Goal: Transaction & Acquisition: Purchase product/service

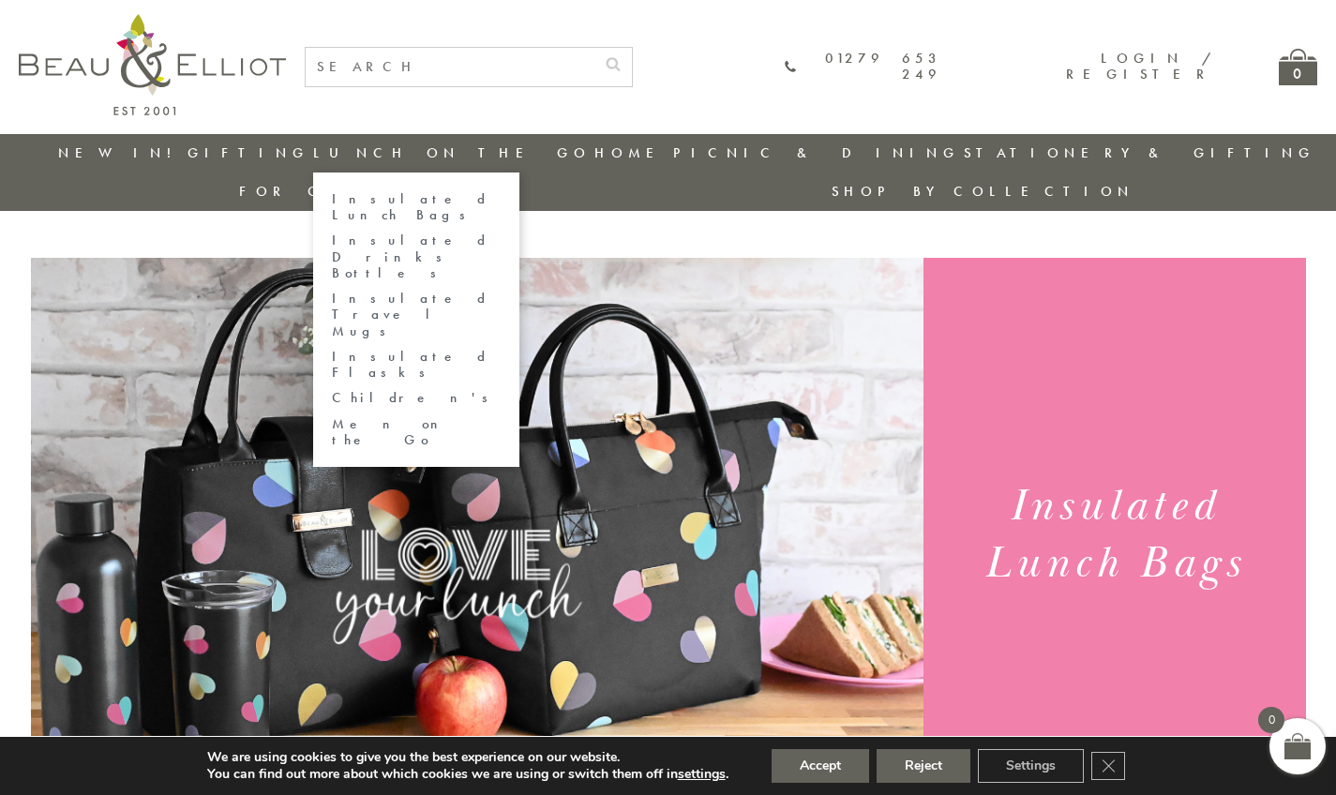
click at [375, 203] on link "Insulated Lunch Bags" at bounding box center [416, 207] width 169 height 33
click at [364, 199] on link "Insulated Lunch Bags" at bounding box center [416, 207] width 169 height 33
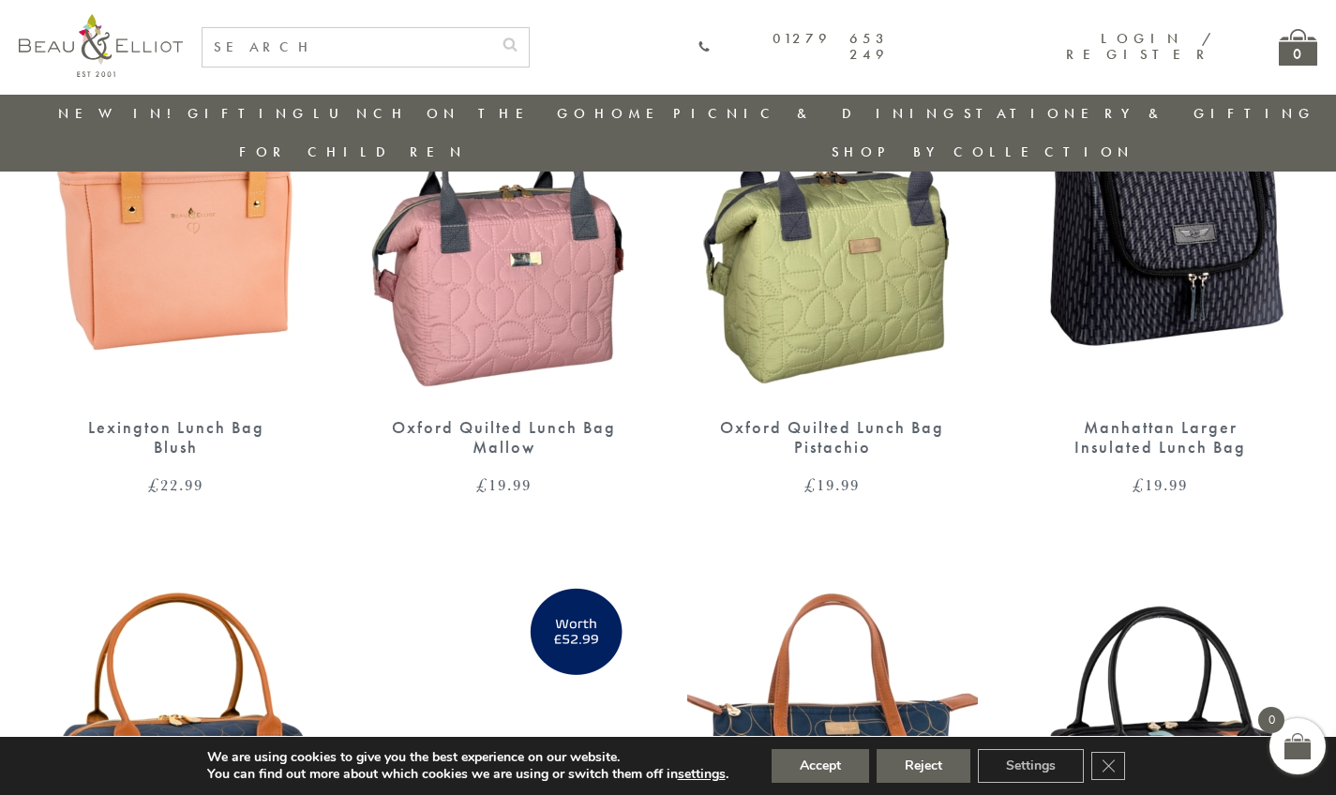
scroll to position [2049, 0]
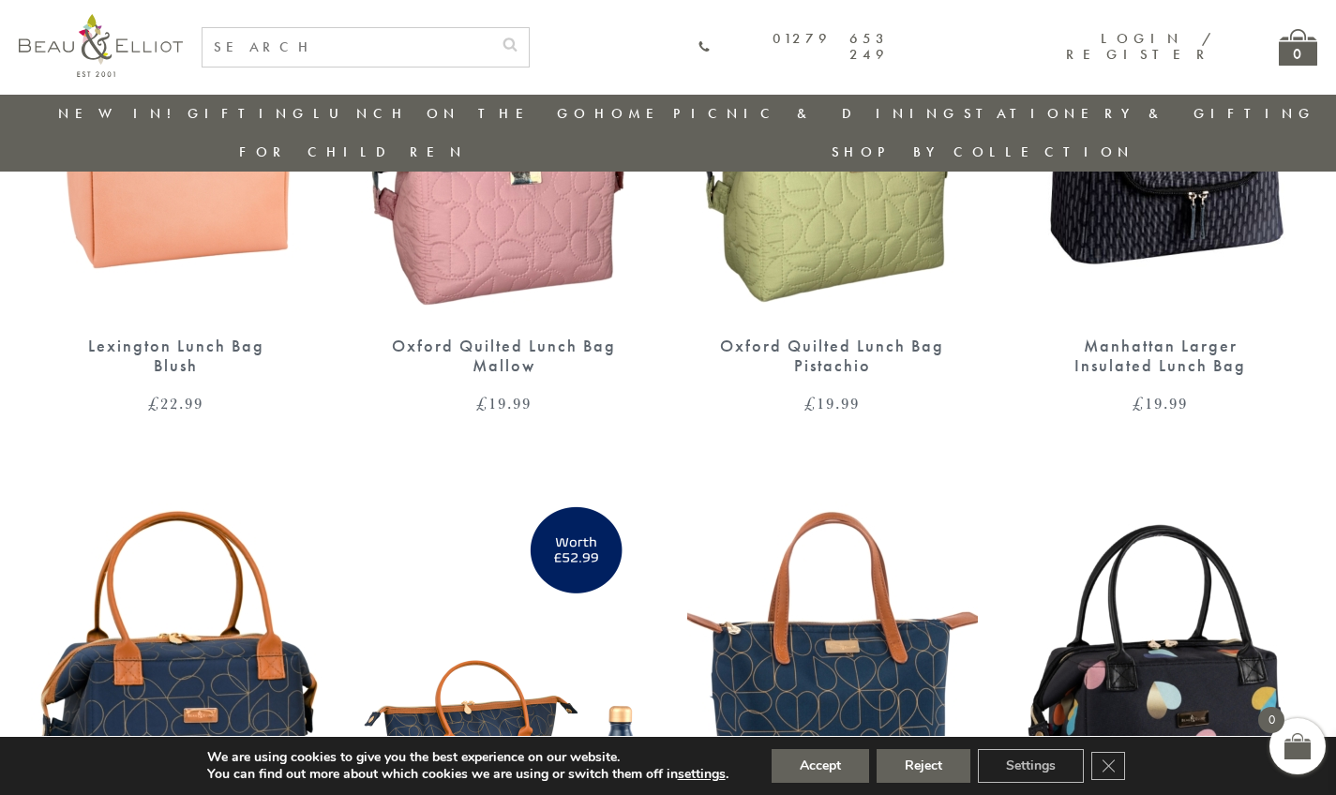
click at [791, 253] on img at bounding box center [832, 130] width 291 height 375
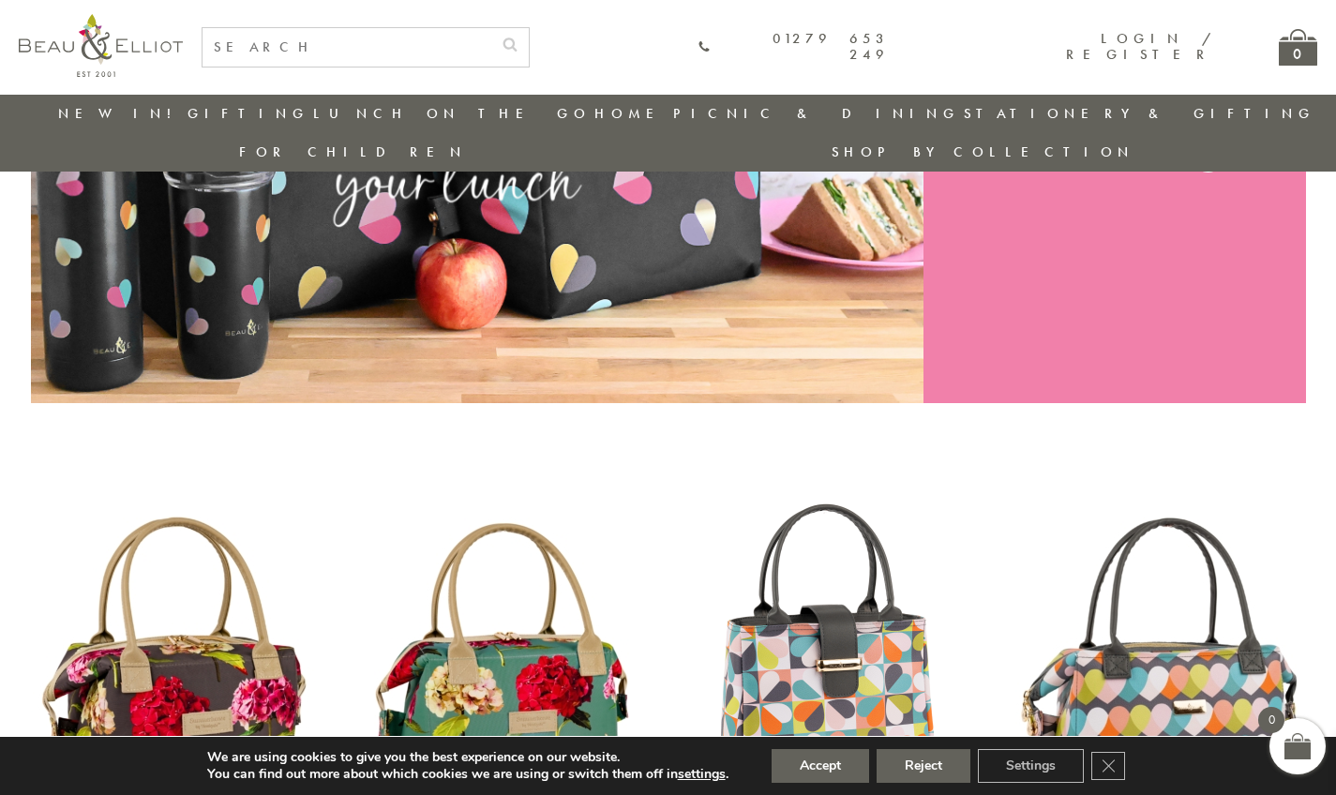
scroll to position [264, 0]
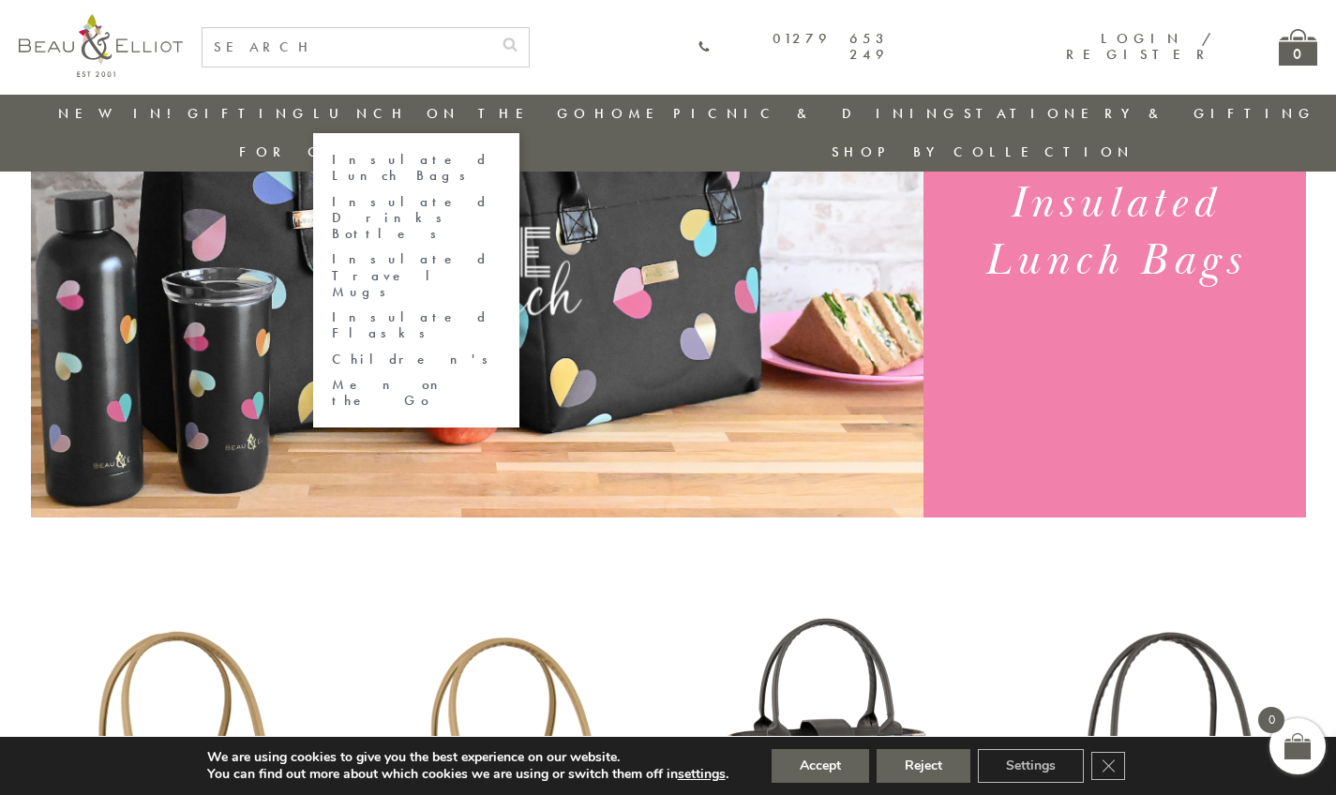
click at [355, 377] on link "Men on the Go" at bounding box center [416, 393] width 169 height 33
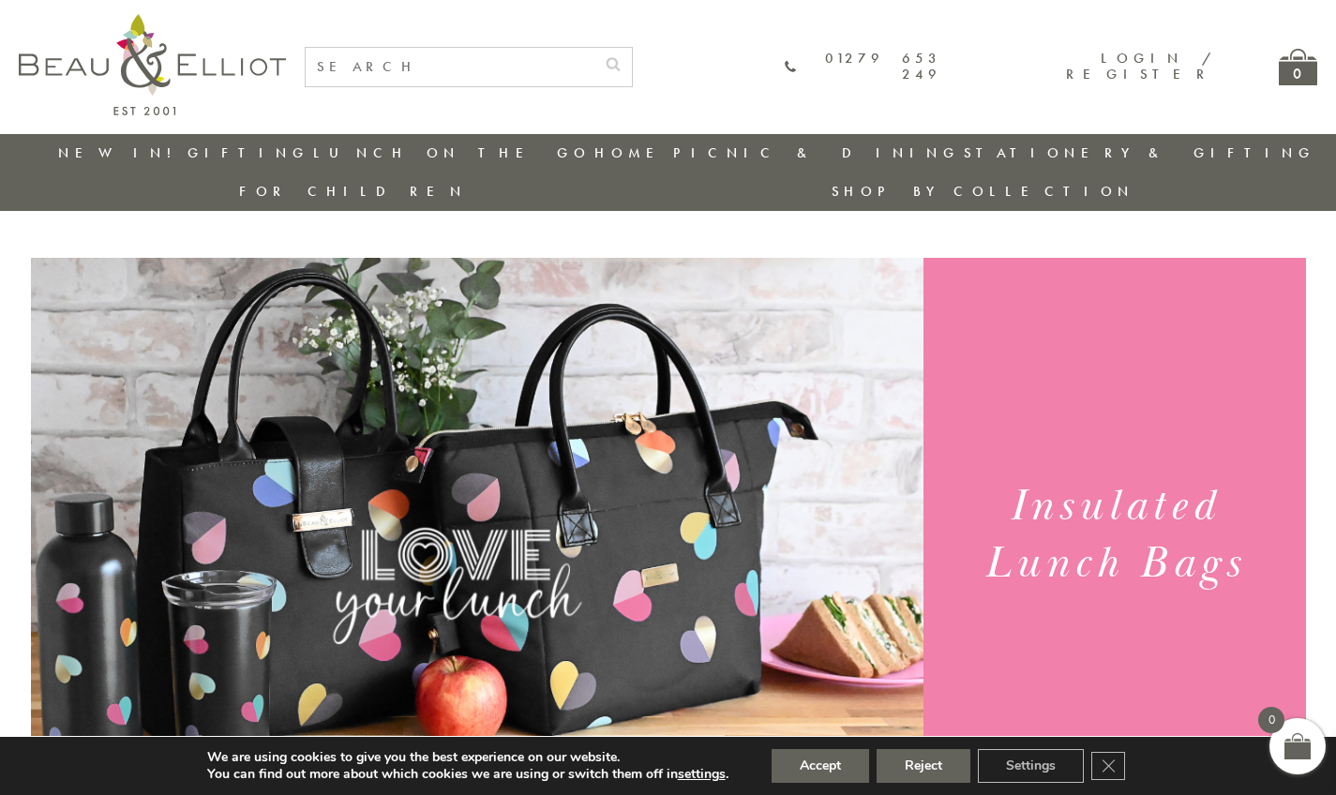
scroll to position [0, 0]
click at [113, 146] on link "New in!" at bounding box center [121, 152] width 126 height 19
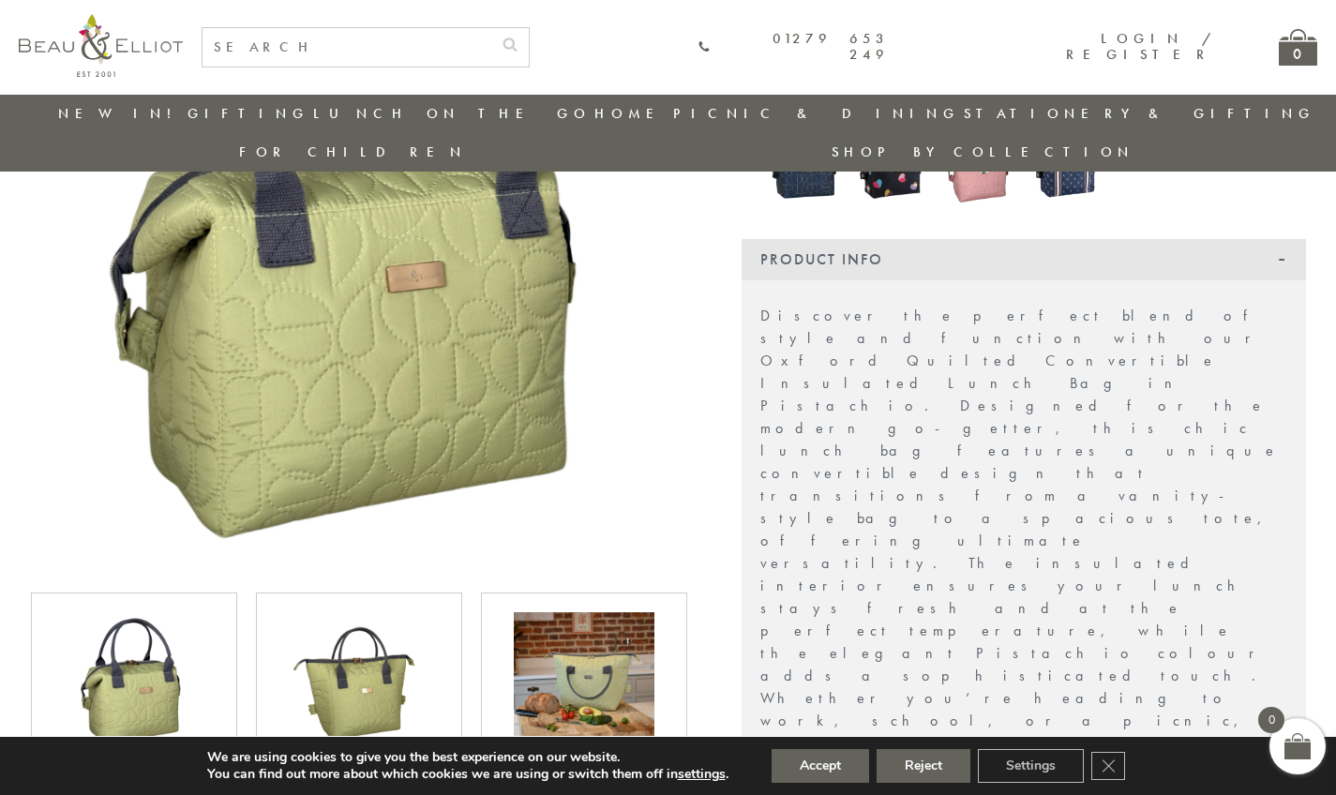
scroll to position [459, 0]
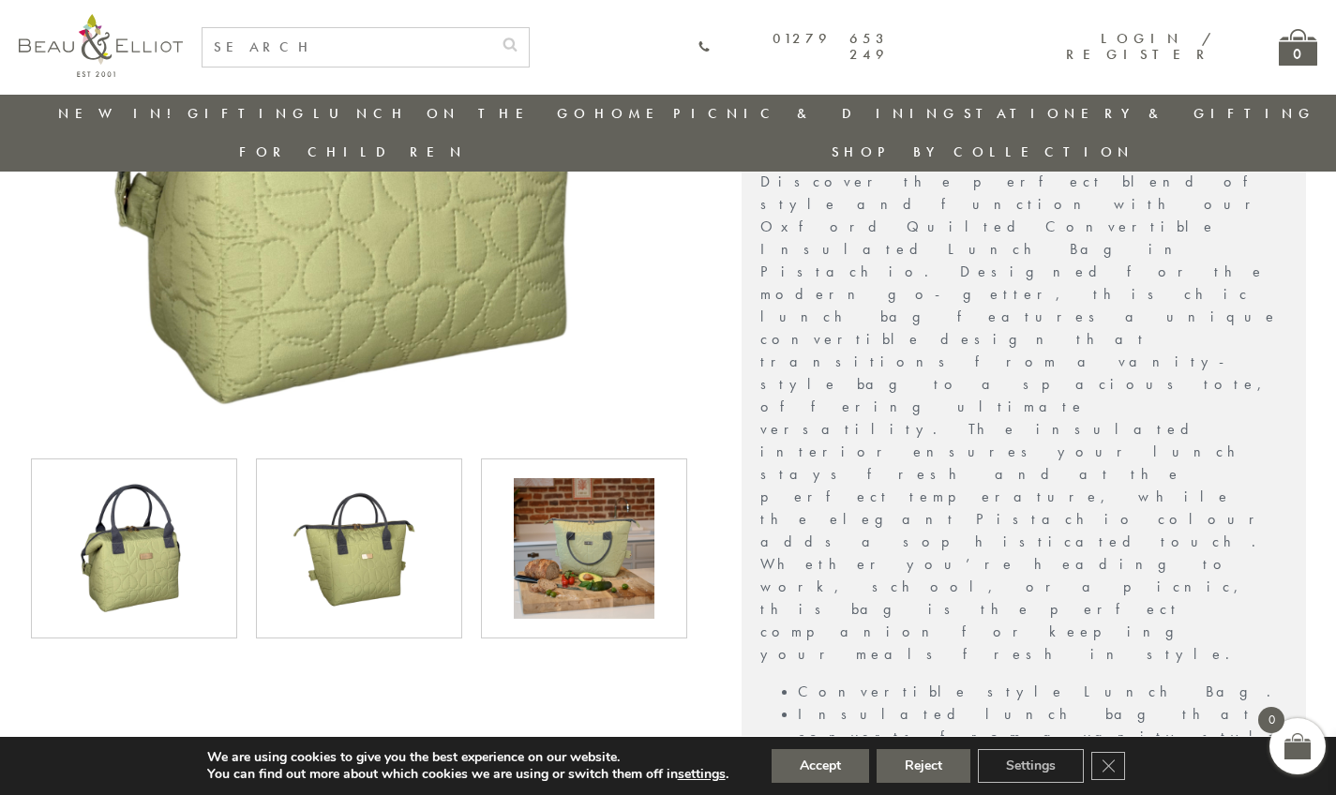
click at [396, 491] on img at bounding box center [359, 548] width 141 height 141
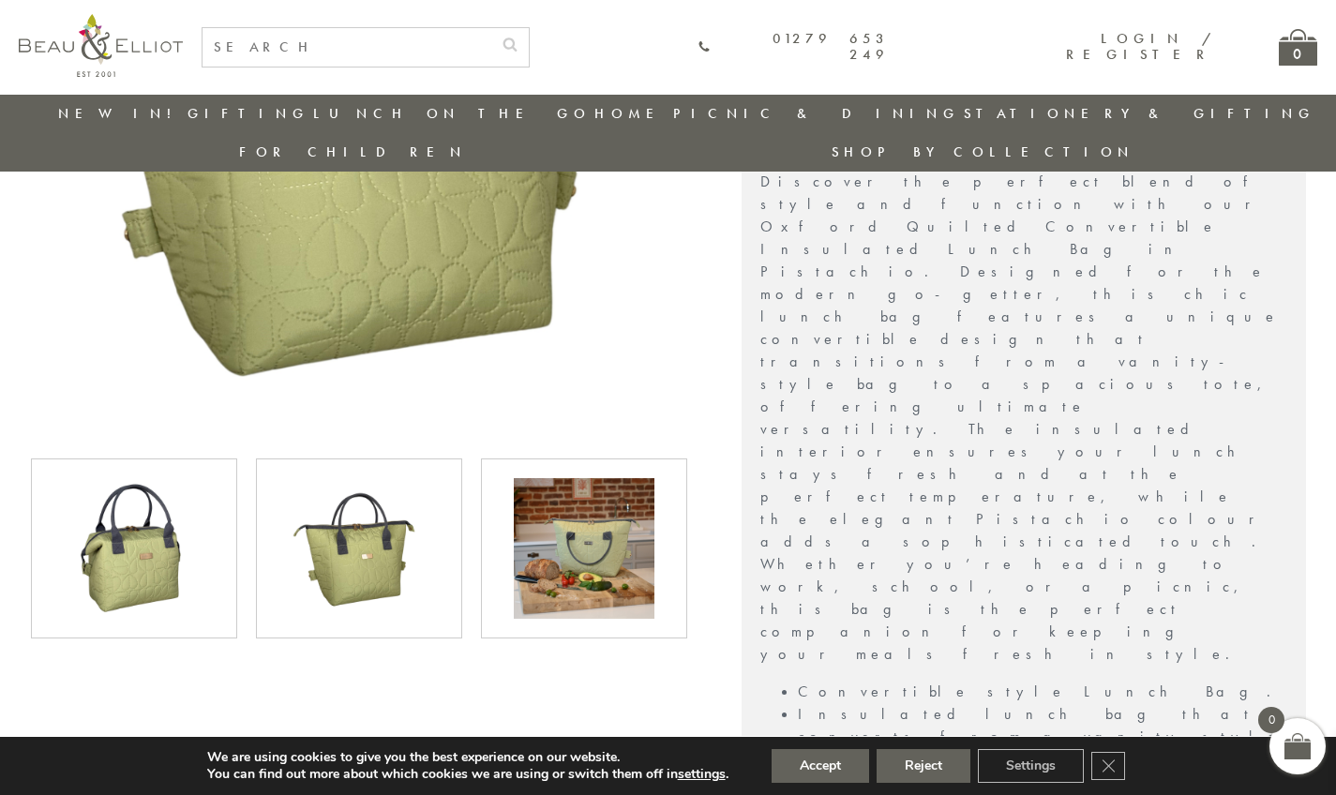
click at [548, 517] on img at bounding box center [584, 548] width 141 height 141
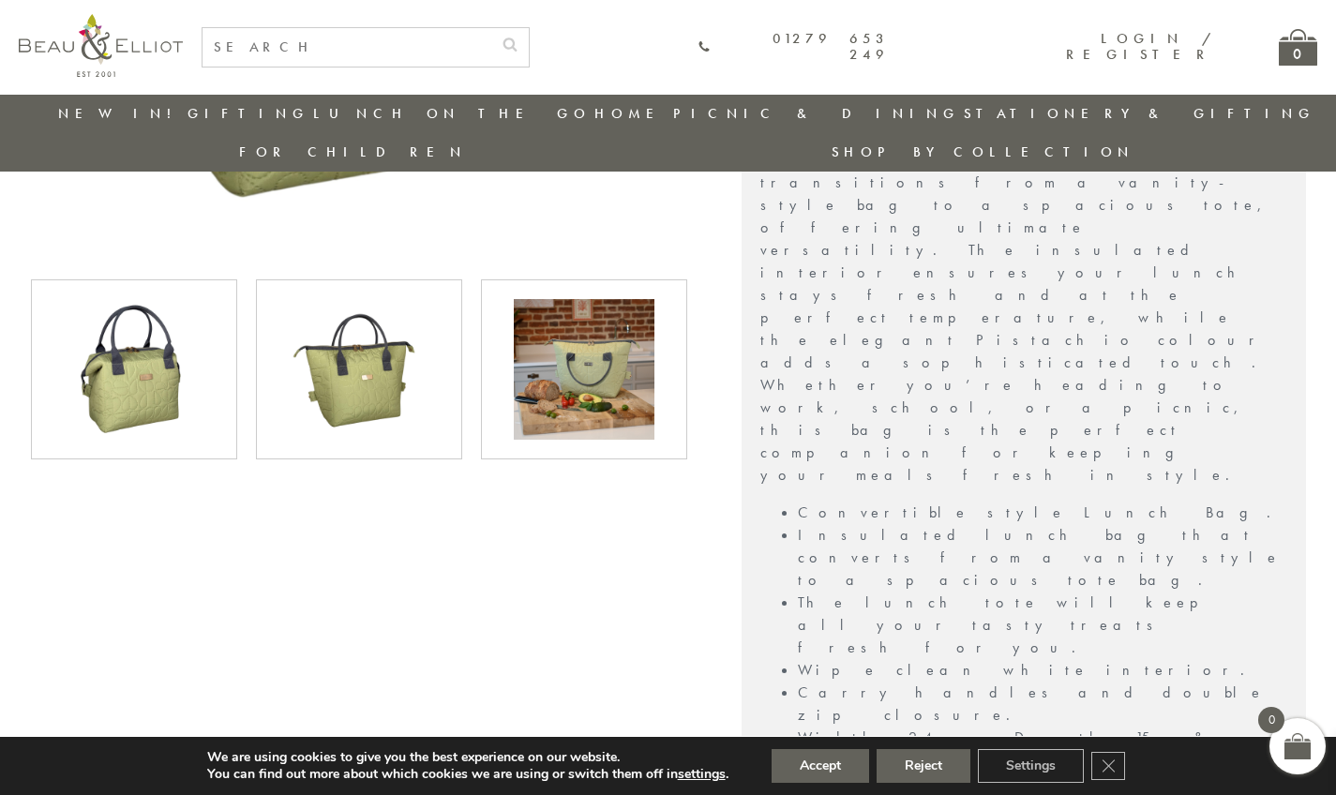
scroll to position [1204, 0]
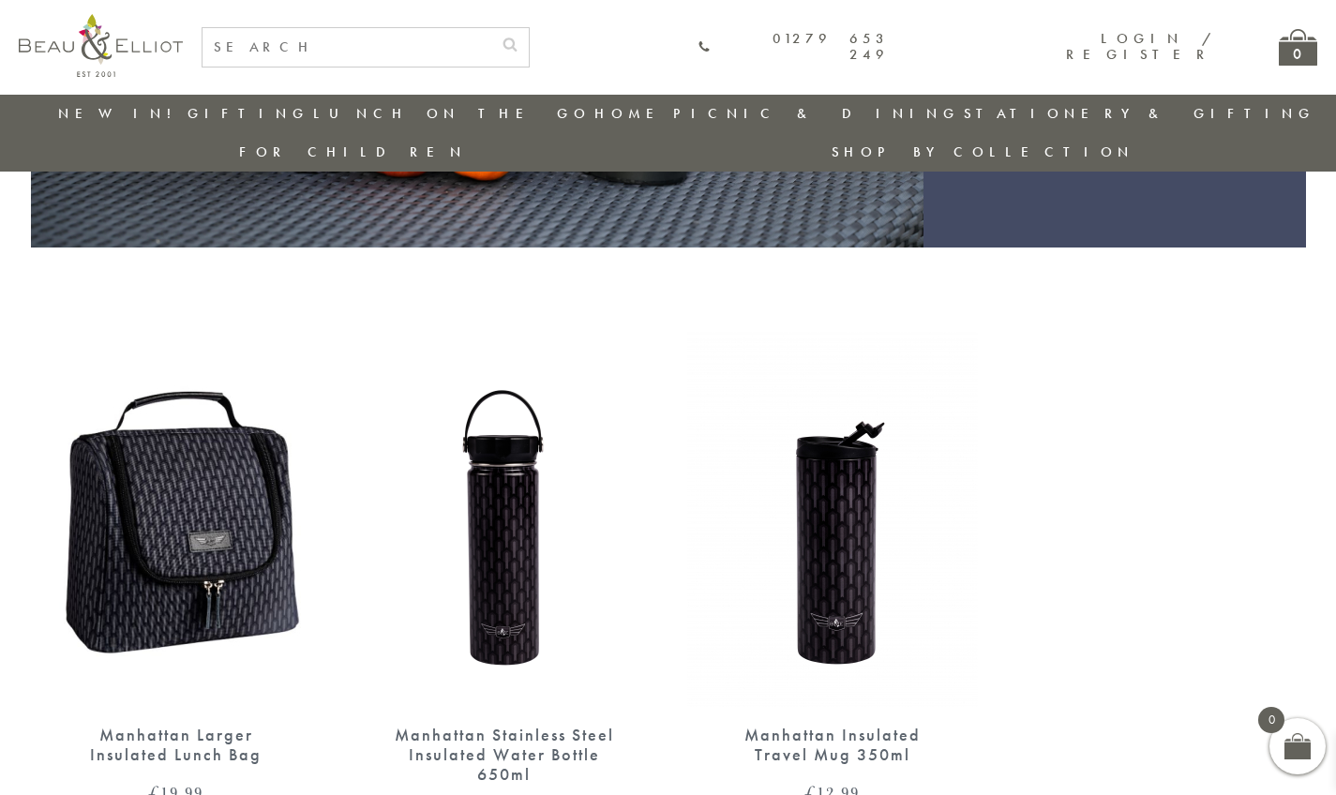
scroll to position [727, 0]
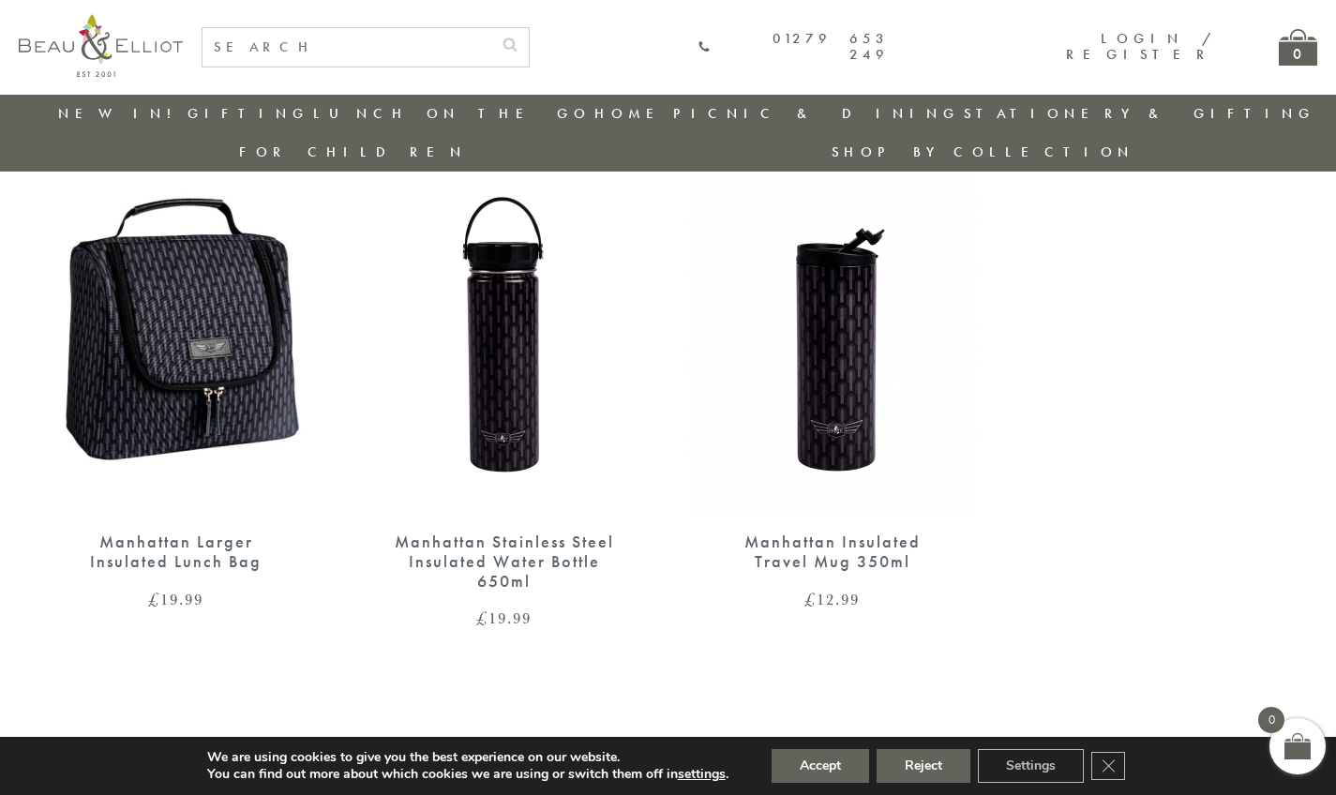
click at [228, 308] on img at bounding box center [176, 326] width 291 height 375
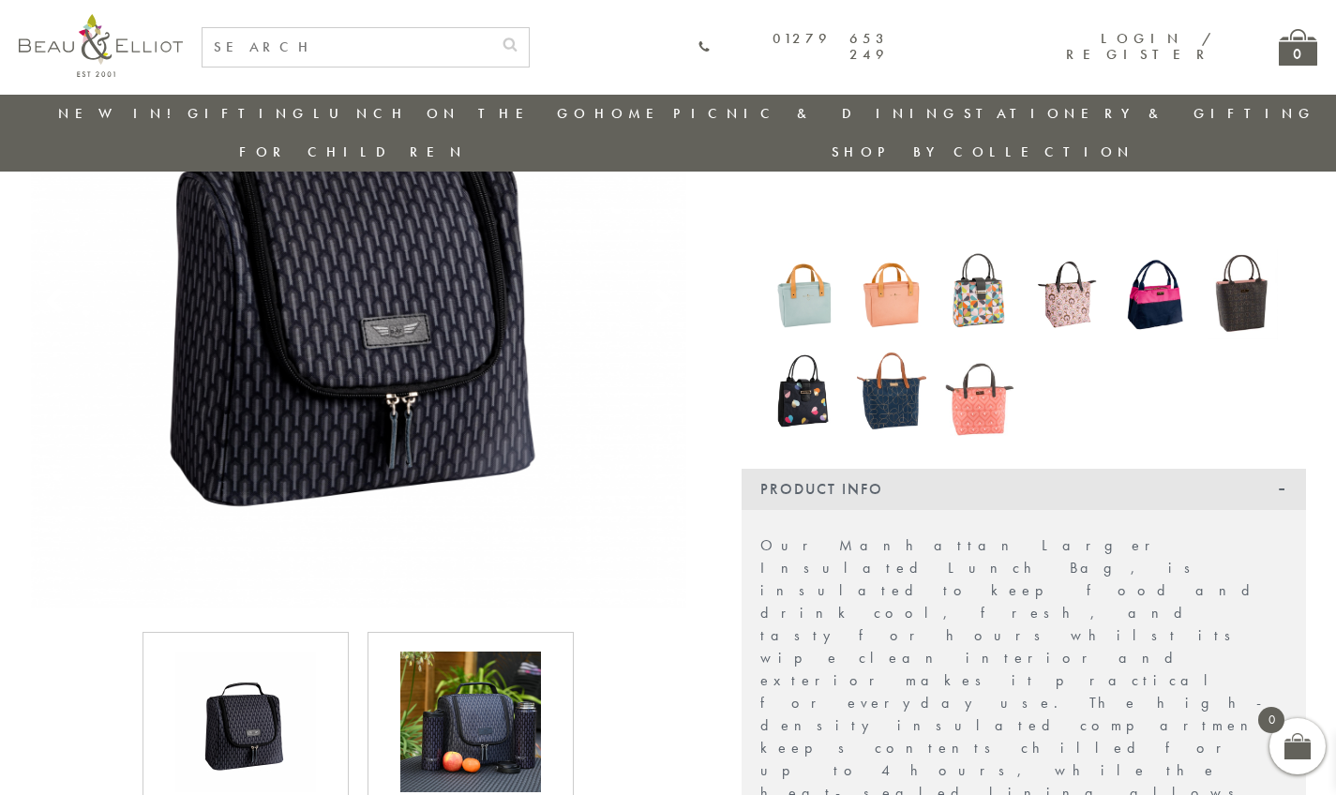
scroll to position [512, 0]
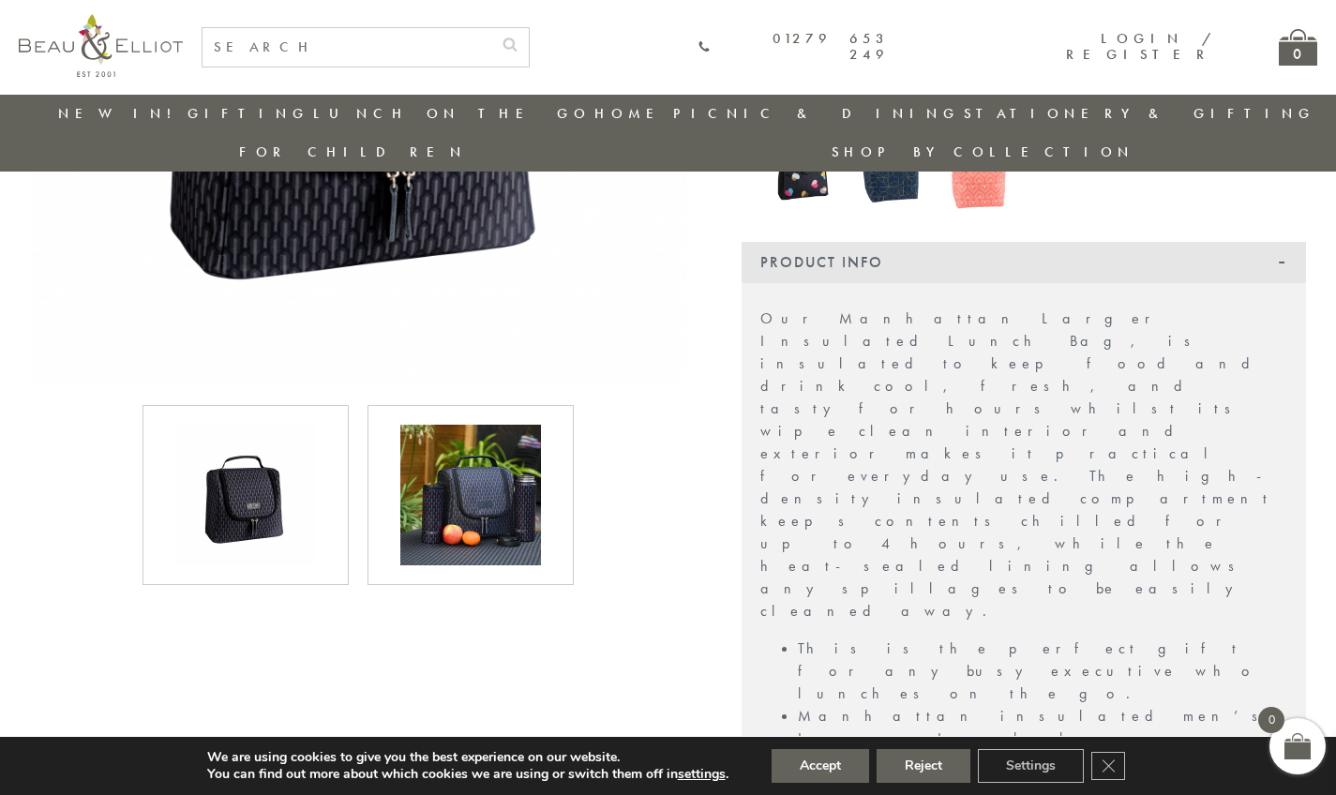
click at [511, 475] on img at bounding box center [470, 495] width 141 height 141
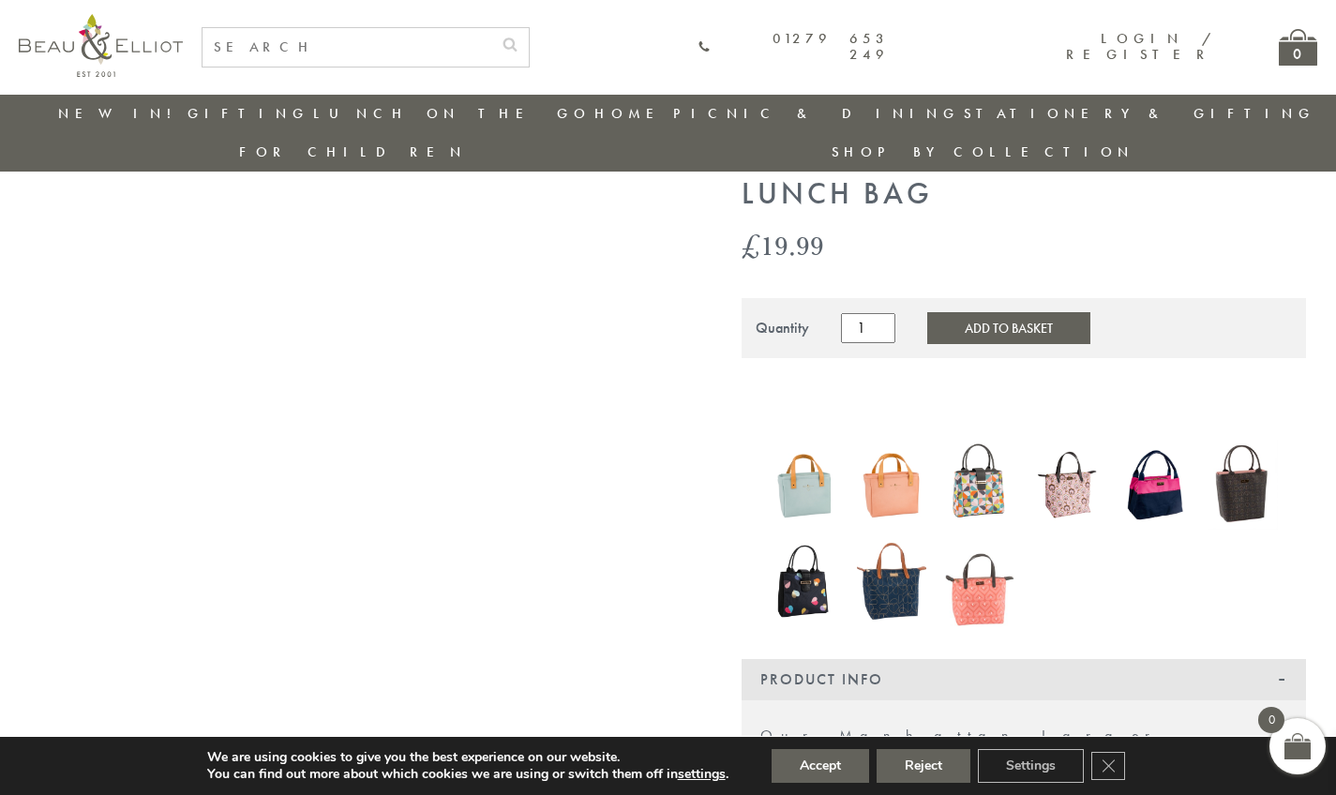
scroll to position [29, 0]
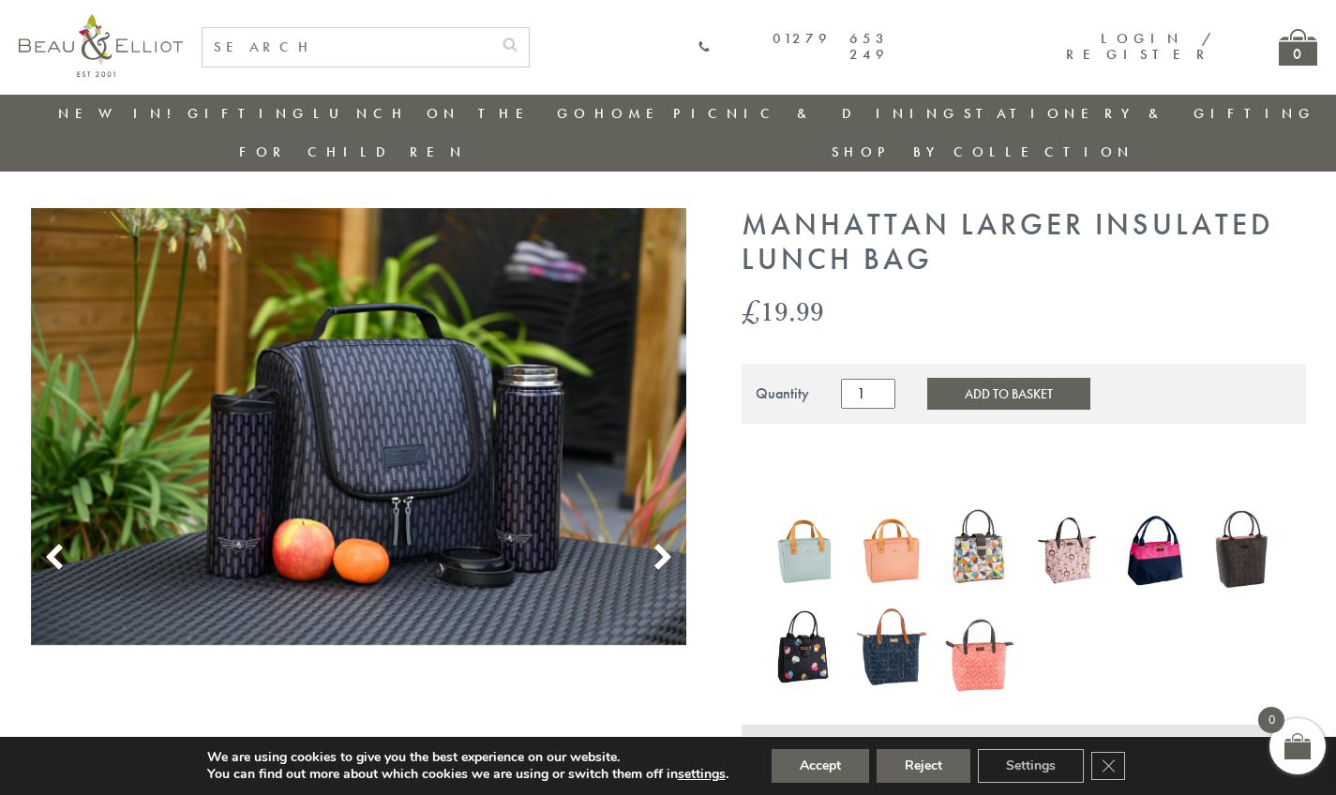
click at [663, 544] on icon at bounding box center [663, 558] width 28 height 28
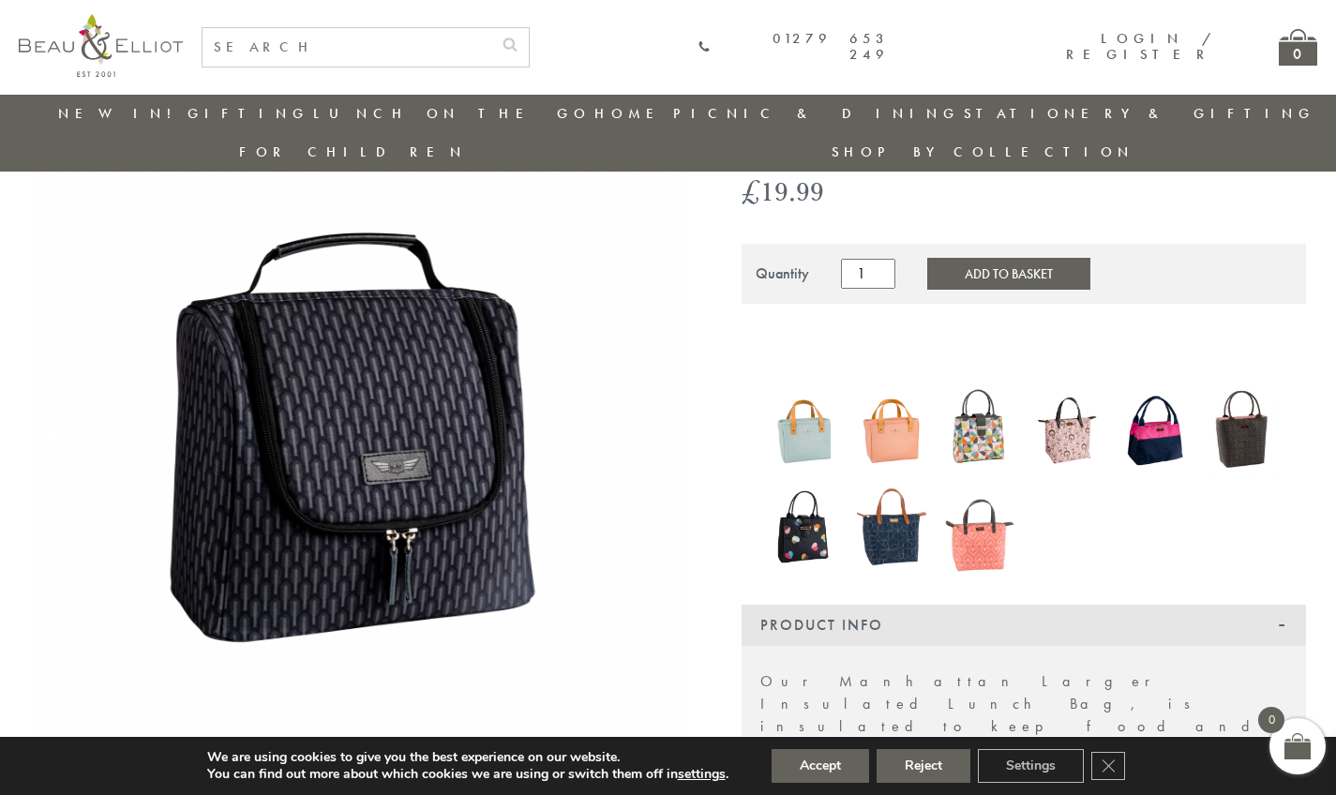
scroll to position [170, 0]
